Goal: Information Seeking & Learning: Learn about a topic

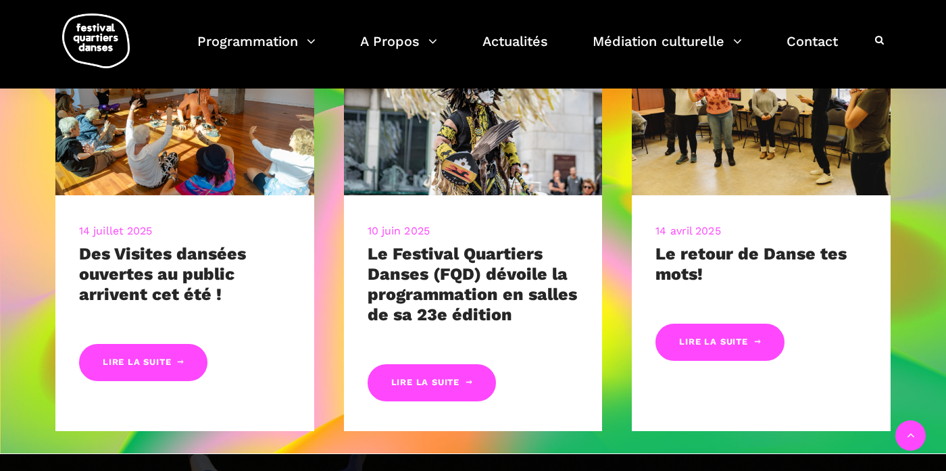
scroll to position [618, 0]
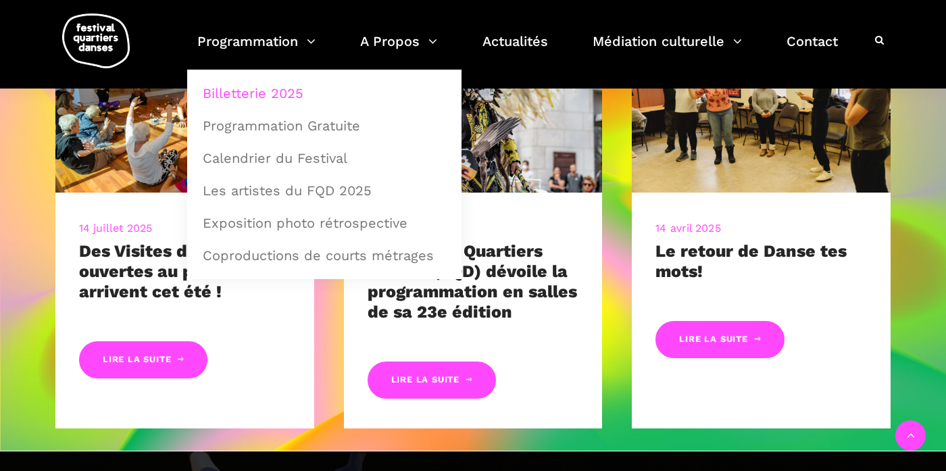
click at [257, 99] on link "Billetterie 2025" at bounding box center [324, 93] width 259 height 31
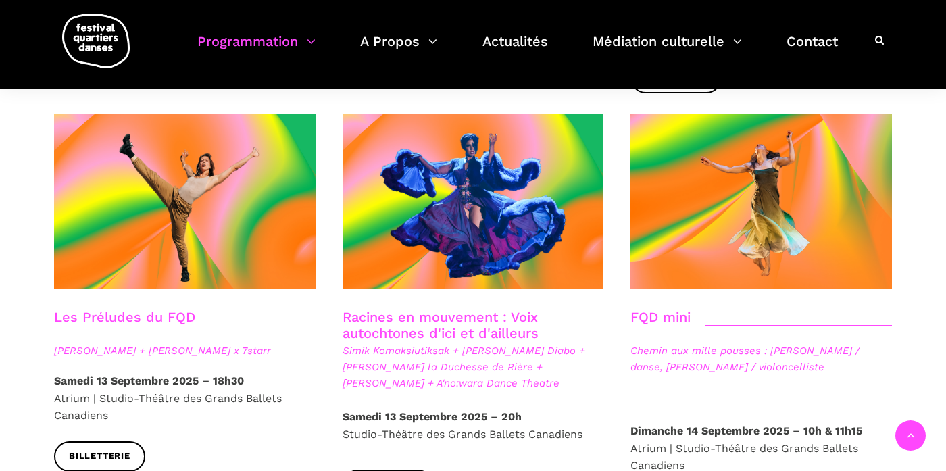
scroll to position [1939, 0]
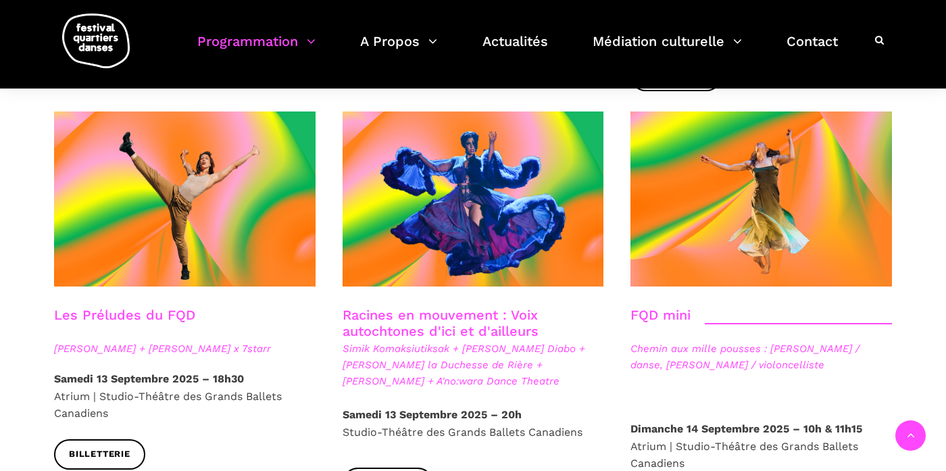
click at [427, 307] on link "Racines en mouvement : Voix autochtones d'ici et d'ailleurs" at bounding box center [441, 323] width 196 height 32
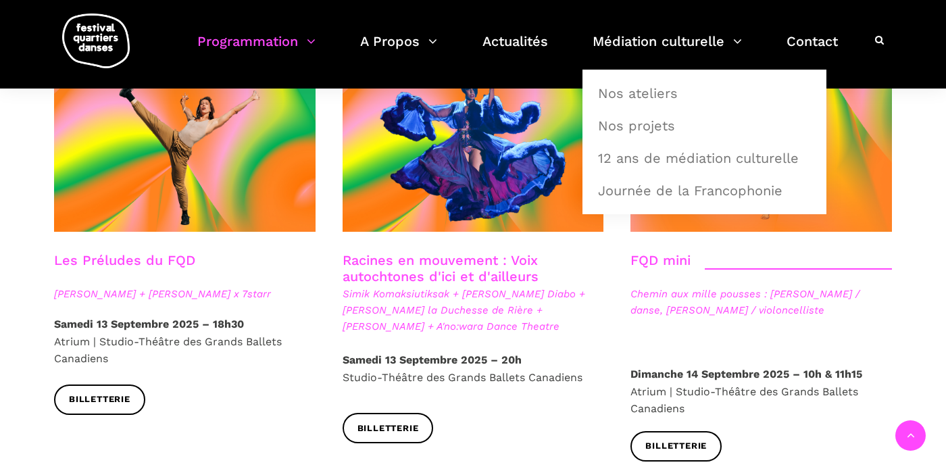
scroll to position [1999, 0]
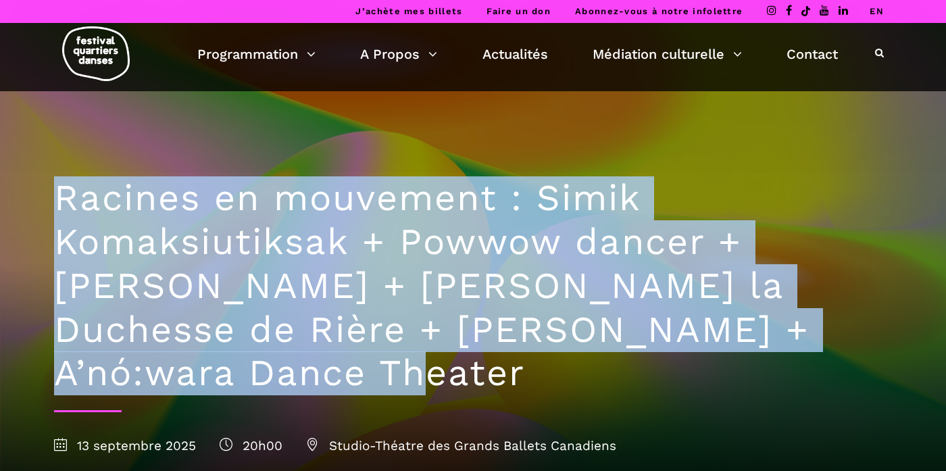
drag, startPoint x: 216, startPoint y: 386, endPoint x: 56, endPoint y: 205, distance: 241.3
click at [56, 205] on h1 "Racines en mouvement : Simik Komaksiutiksak + Powwow dancer + Marshall Diabo + …" at bounding box center [473, 285] width 838 height 219
copy h1 "Racines en mouvement : Simik Komaksiutiksak + Powwow dancer + Marshall Diabo + …"
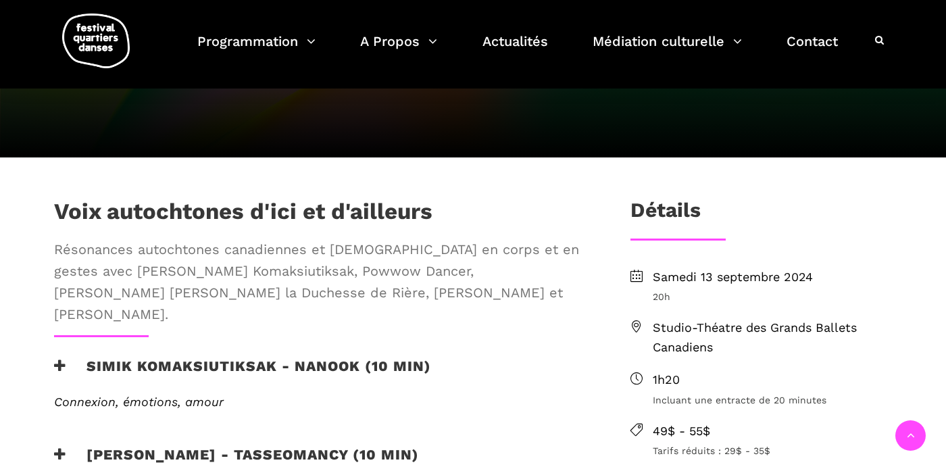
scroll to position [380, 0]
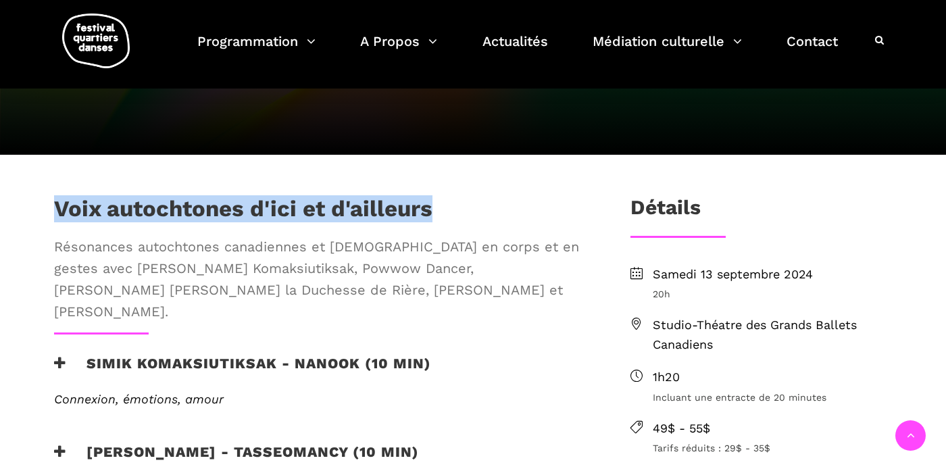
drag, startPoint x: 436, startPoint y: 208, endPoint x: 53, endPoint y: 197, distance: 383.3
click at [53, 197] on div "Voix autochtones d'ici et d'ailleurs Résonances autochtones canadiennes et aust…" at bounding box center [321, 263] width 560 height 137
copy h1 "Voix autochtones d'ici et d'ailleurs"
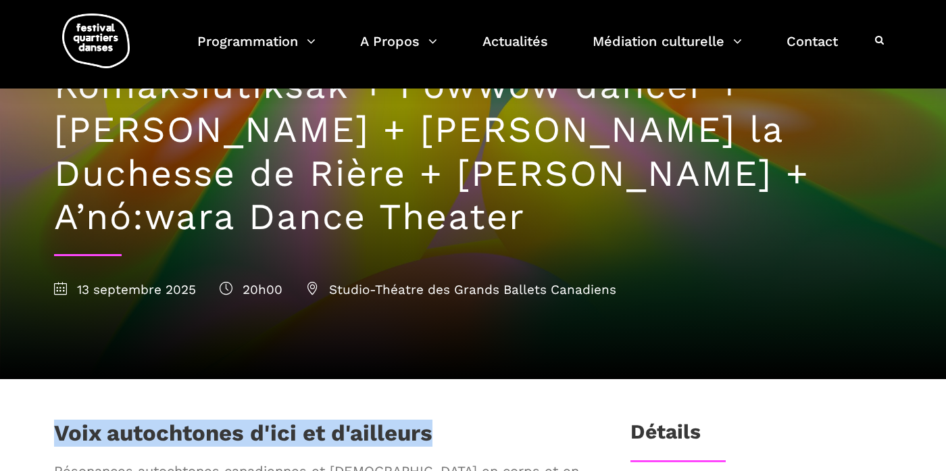
scroll to position [148, 0]
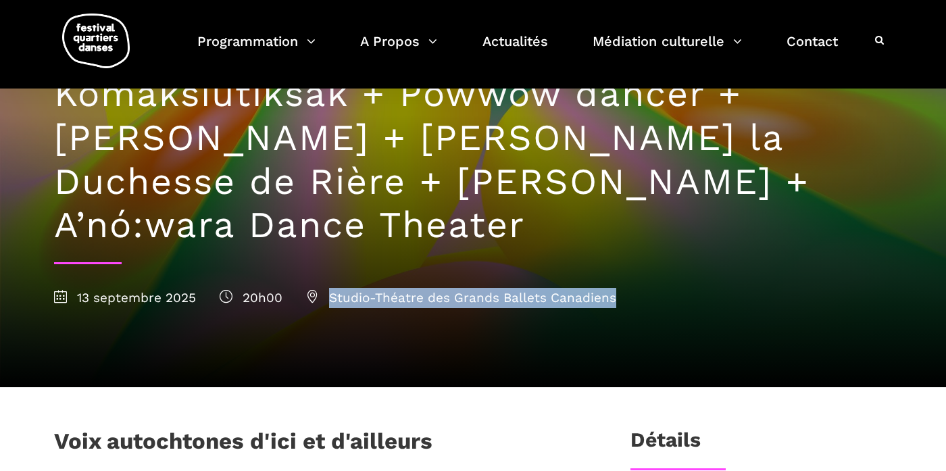
drag, startPoint x: 618, startPoint y: 299, endPoint x: 331, endPoint y: 298, distance: 287.2
click at [331, 298] on div "13 septembre 2025 20h00 Studio-Théatre des Grands Ballets Canadiens" at bounding box center [473, 298] width 838 height 20
copy span "Studio-Théatre des Grands Ballets Canadiens"
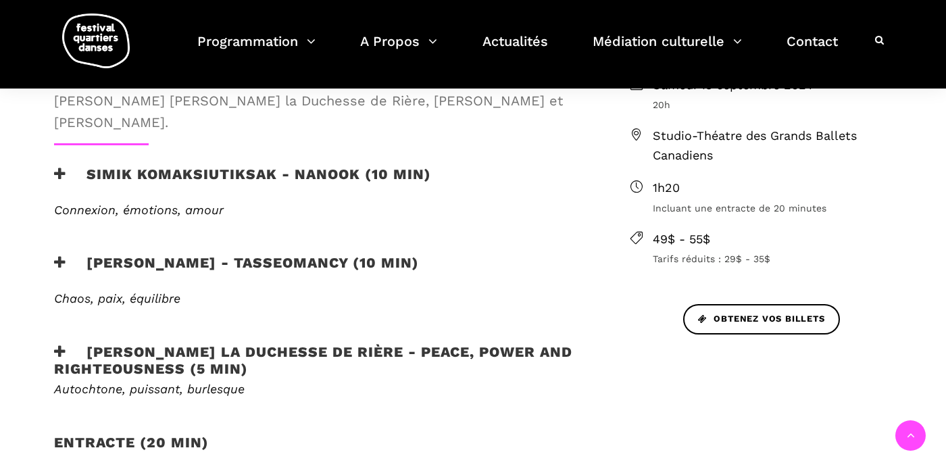
scroll to position [573, 0]
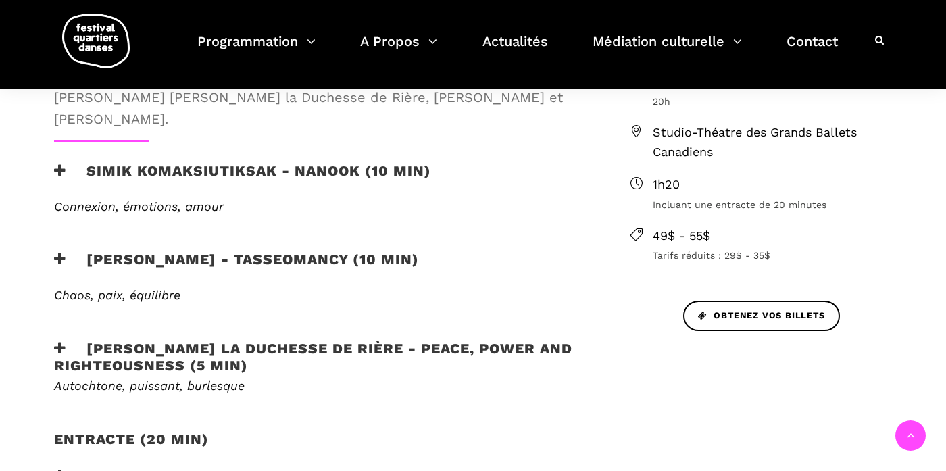
click at [269, 162] on h3 "Simik Komaksiutiksak - Nanook (10 min)" at bounding box center [242, 179] width 377 height 34
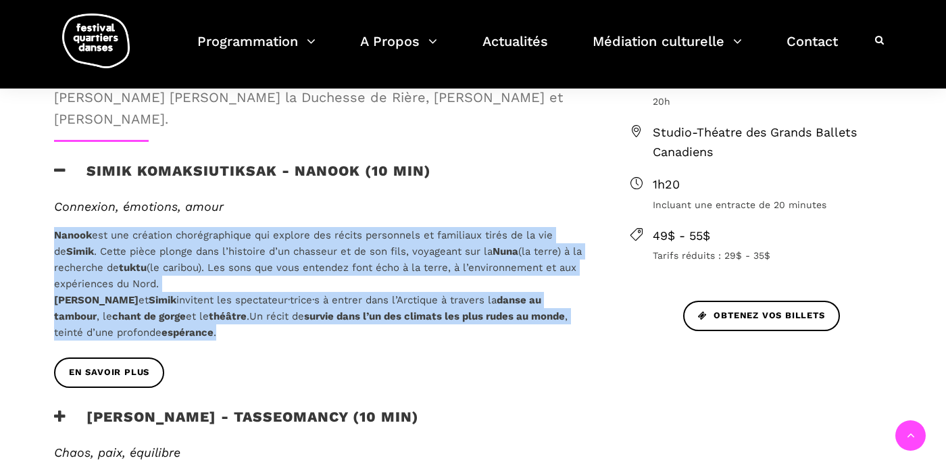
drag, startPoint x: 177, startPoint y: 315, endPoint x: 46, endPoint y: 214, distance: 165.3
click at [46, 214] on div "Connexion, émotions, amour Nanook est une création chorégraphique qui explore d…" at bounding box center [321, 278] width 560 height 159
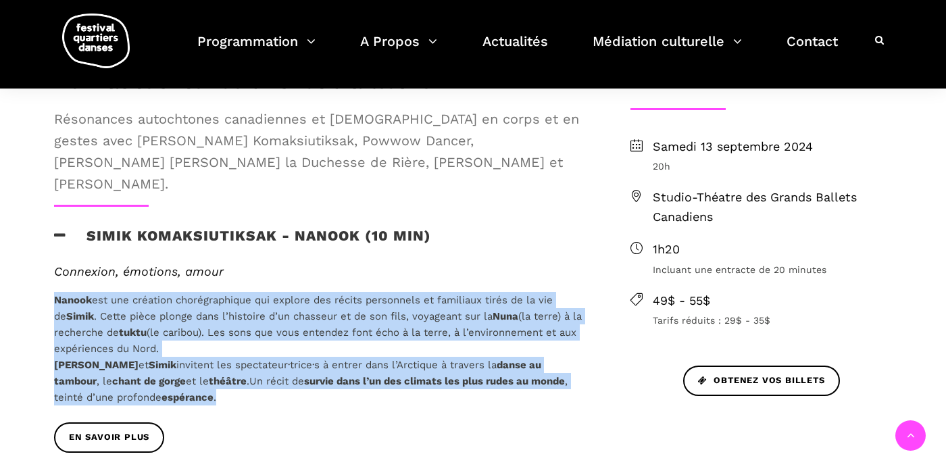
scroll to position [501, 0]
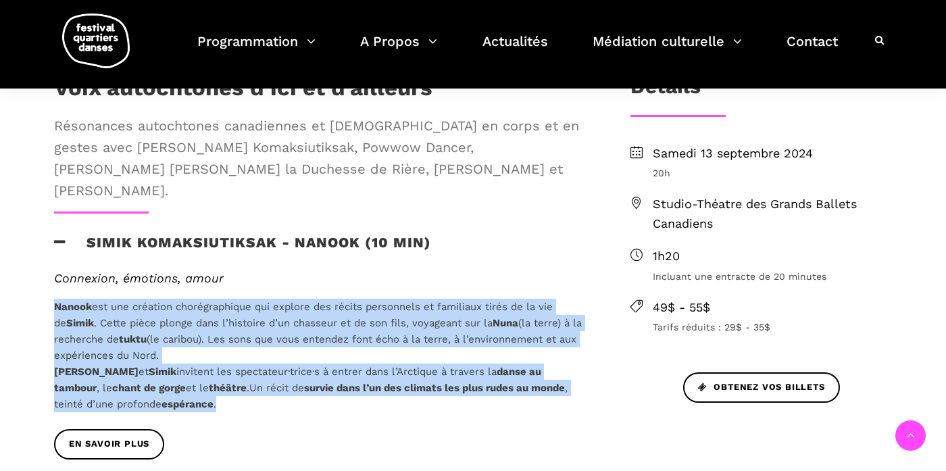
copy p "Nanook est une création chorégraphique qui explore des récits personnels et fam…"
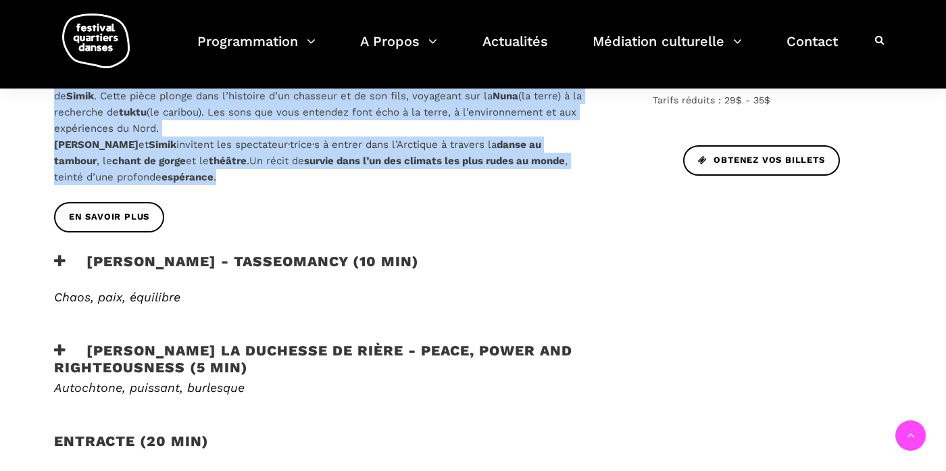
scroll to position [751, 0]
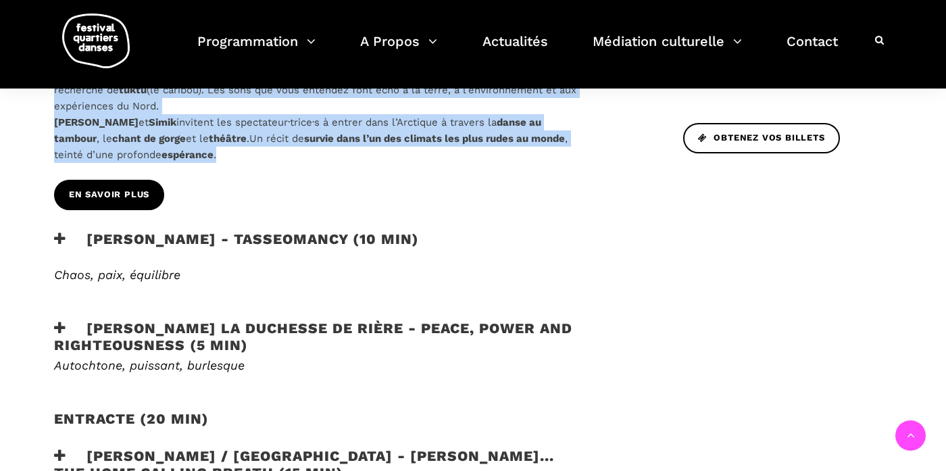
click at [126, 188] on span "EN SAVOIR PLUS" at bounding box center [109, 195] width 80 height 14
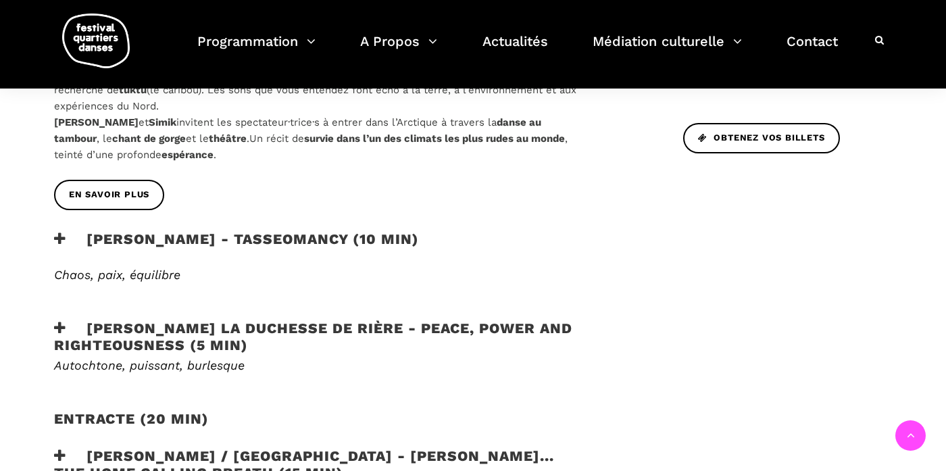
click at [314, 230] on h3 "Marshall Diabo - Tasseomancy (10 min)" at bounding box center [236, 247] width 365 height 34
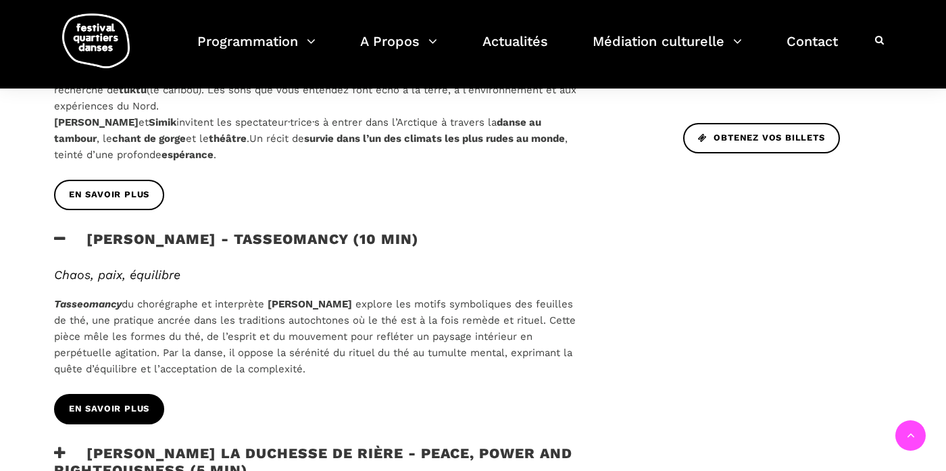
click at [109, 402] on span "EN SAVOIR PLUS" at bounding box center [109, 409] width 80 height 14
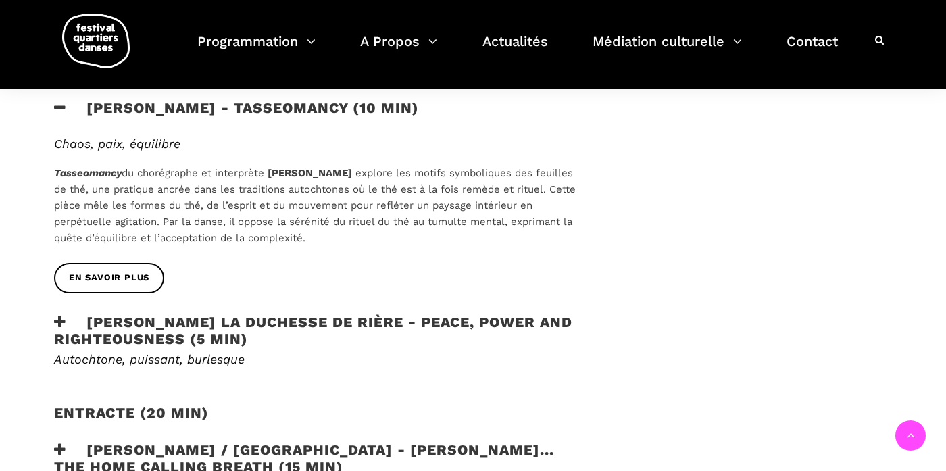
scroll to position [810, 0]
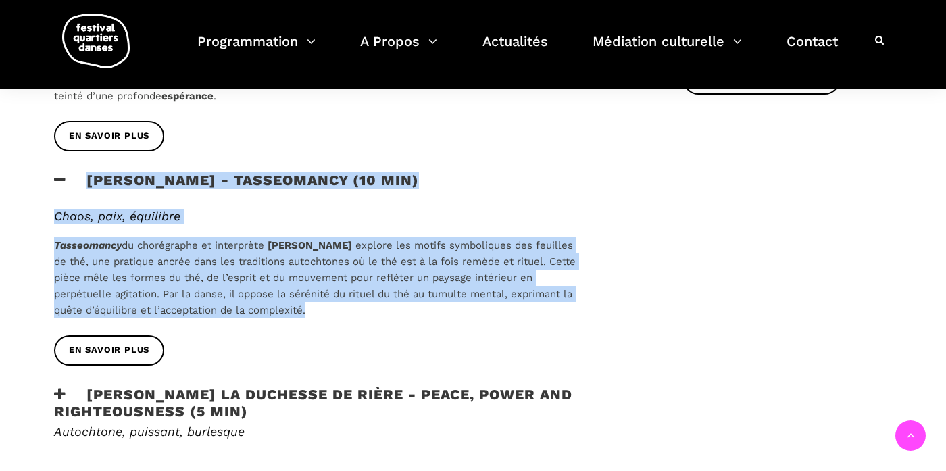
drag, startPoint x: 328, startPoint y: 283, endPoint x: 86, endPoint y: 153, distance: 274.5
click at [86, 153] on div "Voix autochtones d'ici et d'ailleurs Résonances autochtones canadiennes et aust…" at bounding box center [321, 248] width 560 height 964
copy div "Marshall Diabo - Tasseomancy (10 min) Chaos, paix, équilibre Tasseomancy du cho…"
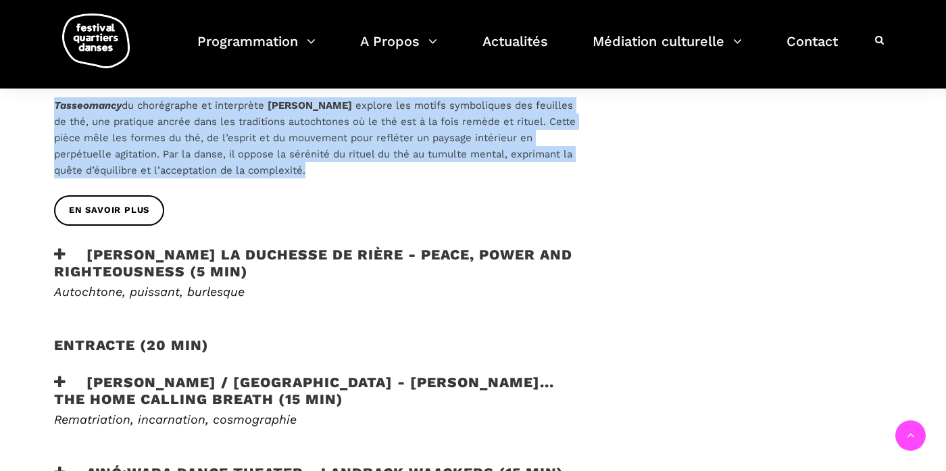
scroll to position [950, 0]
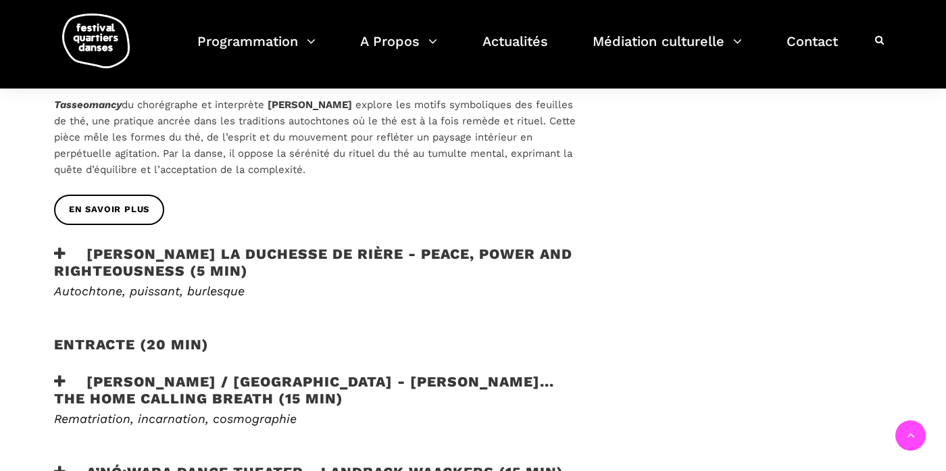
click at [216, 247] on h3 "Lou Lou la Duchesse de Rière - Peace, Power and Righteousness (5 min)" at bounding box center [320, 262] width 532 height 34
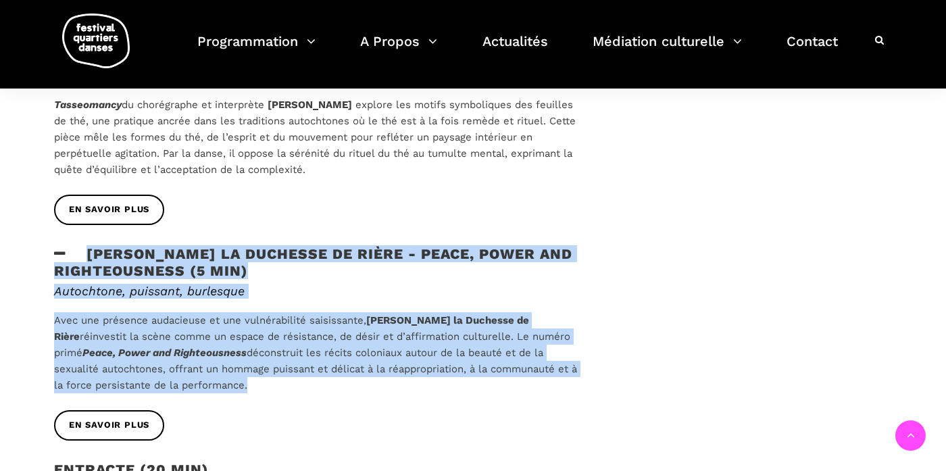
drag, startPoint x: 218, startPoint y: 367, endPoint x: 82, endPoint y: 236, distance: 188.8
click at [82, 236] on div "Voix autochtones d'ici et d'ailleurs Résonances autochtones canadiennes et aust…" at bounding box center [321, 170] width 560 height 1089
copy div "Lou Lou la Duchesse de Rière - Peace, Power and Righteousness (5 min) Autochton…"
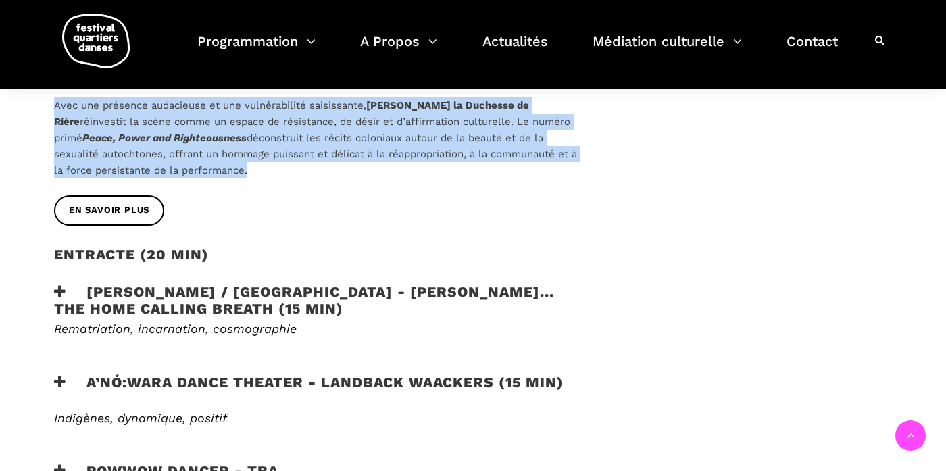
scroll to position [1176, 0]
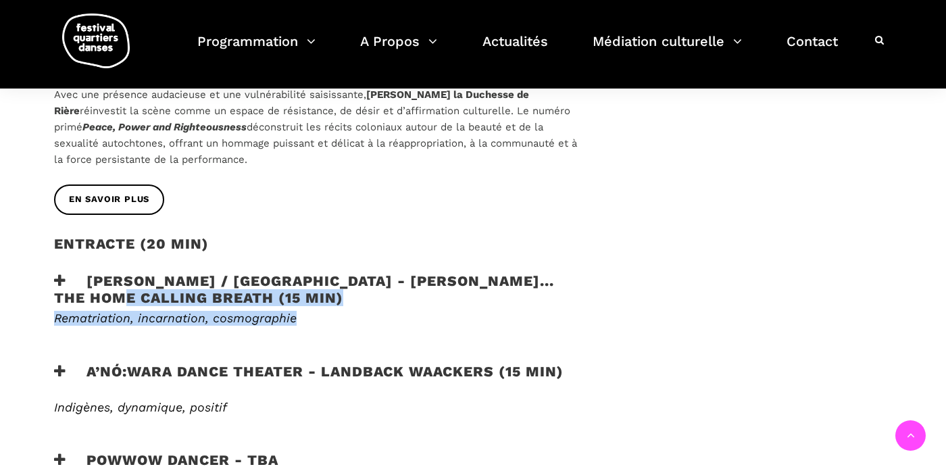
drag, startPoint x: 311, startPoint y: 303, endPoint x: 153, endPoint y: 295, distance: 158.3
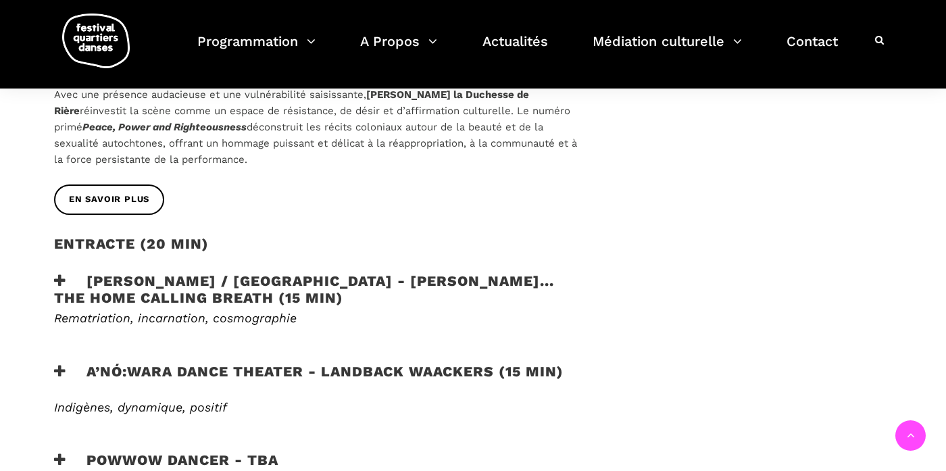
click at [170, 272] on h3 "Victoria Hunt / Australie - HAU KĀINGA... the home calling breath (15 min)" at bounding box center [320, 289] width 532 height 34
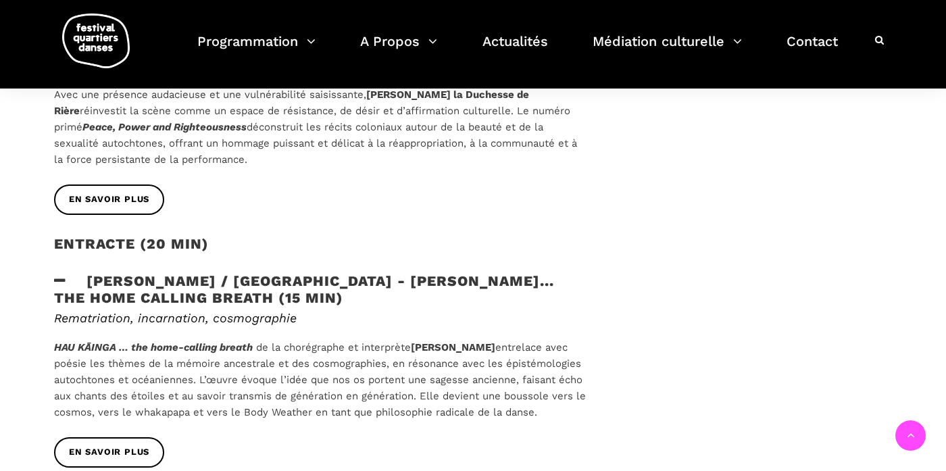
drag, startPoint x: 576, startPoint y: 393, endPoint x: 83, endPoint y: 256, distance: 511.3
click at [83, 256] on div "Voix autochtones d'ici et d'ailleurs Résonances autochtones canadiennes et aust…" at bounding box center [321, 7] width 560 height 1214
copy div "Victoria Hunt / Australie - HAU KĀINGA... the home calling breath (15 min) Rema…"
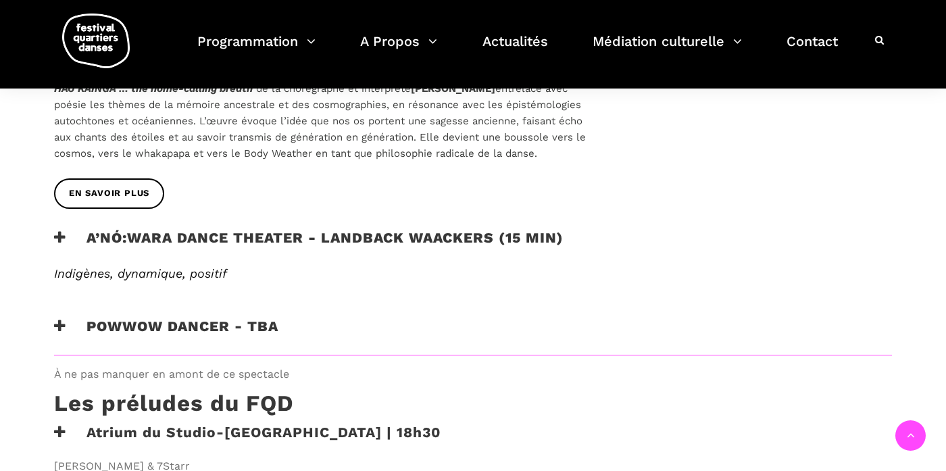
scroll to position [1439, 0]
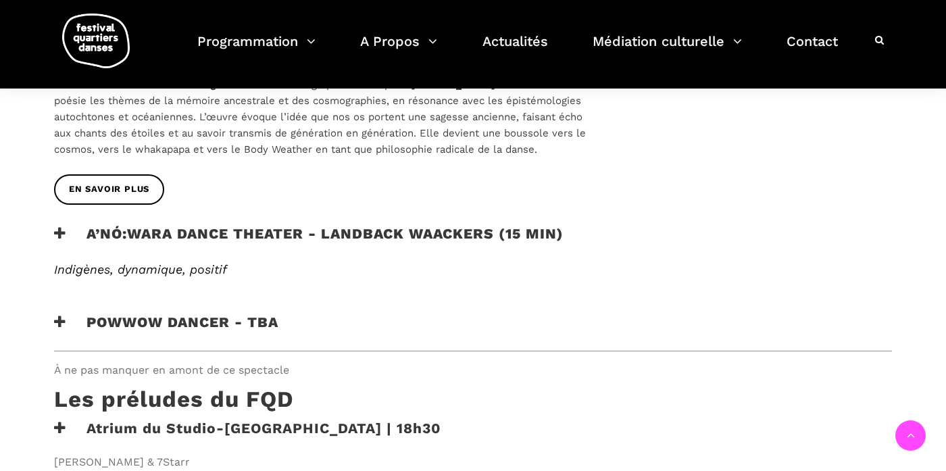
click at [187, 262] on em "Indigènes, dynamique, positif" at bounding box center [140, 269] width 173 height 14
click at [236, 225] on h3 "A’nó:wara Dance Theater - Landback Waackers (15 min)" at bounding box center [308, 242] width 509 height 34
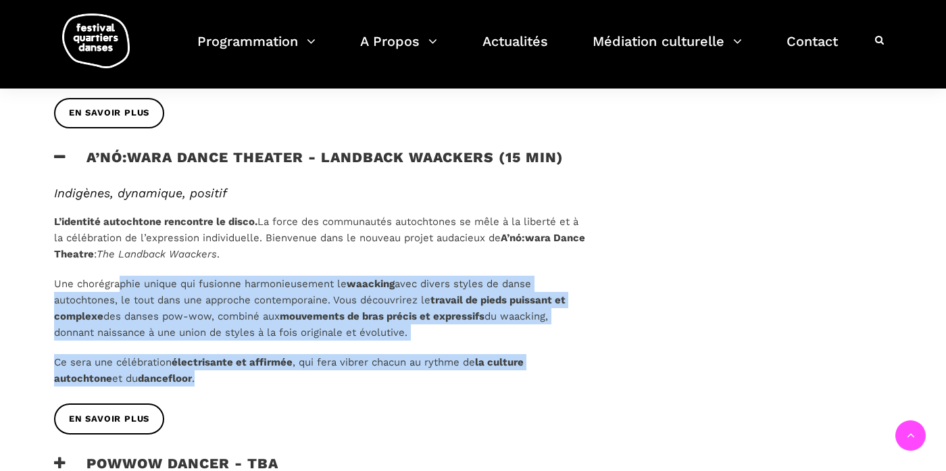
scroll to position [1511, 0]
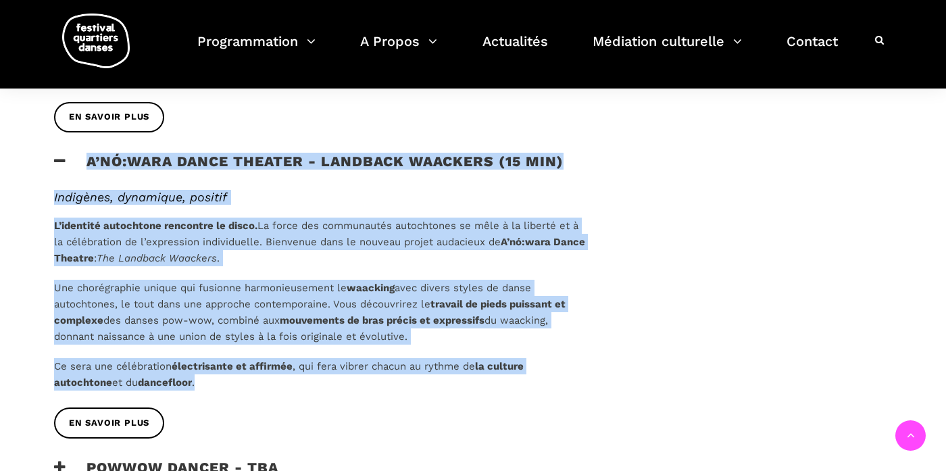
drag, startPoint x: 233, startPoint y: 312, endPoint x: 87, endPoint y: 141, distance: 224.8
copy div "A’nó:wara Dance Theater - Landback Waackers (15 min) Indigènes, dynamique, posi…"
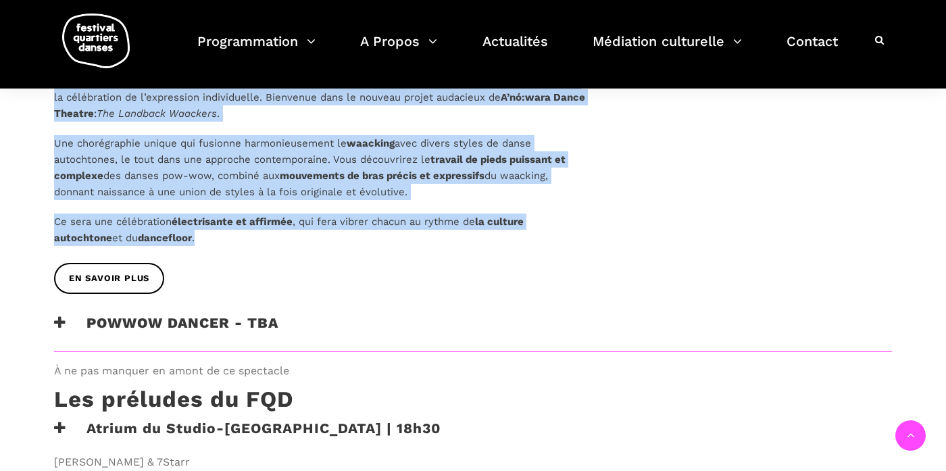
scroll to position [1639, 0]
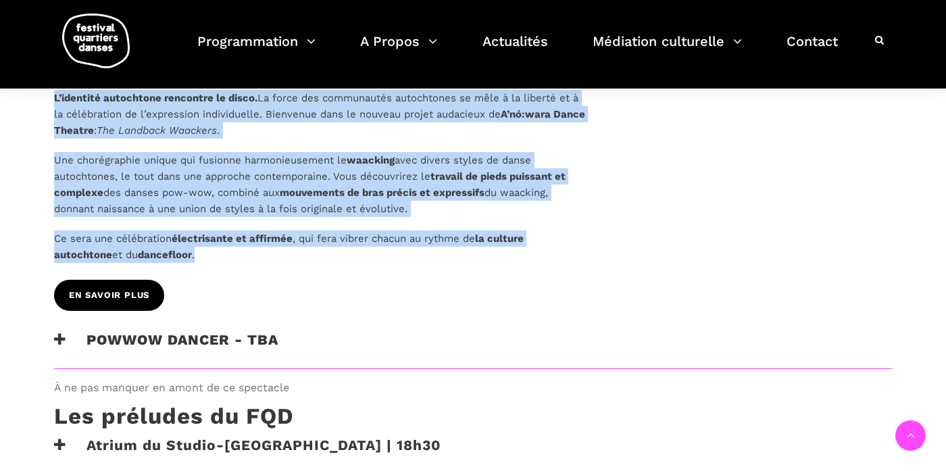
click at [128, 289] on span "En savoir plus" at bounding box center [109, 296] width 80 height 14
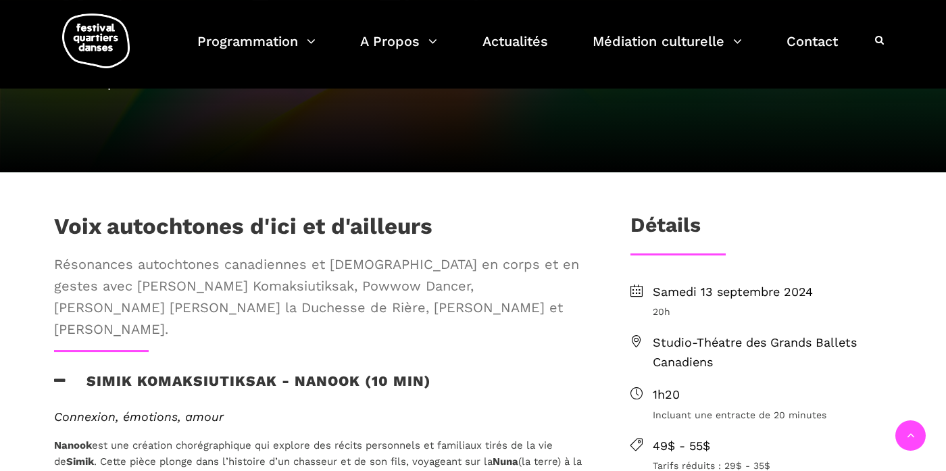
scroll to position [368, 0]
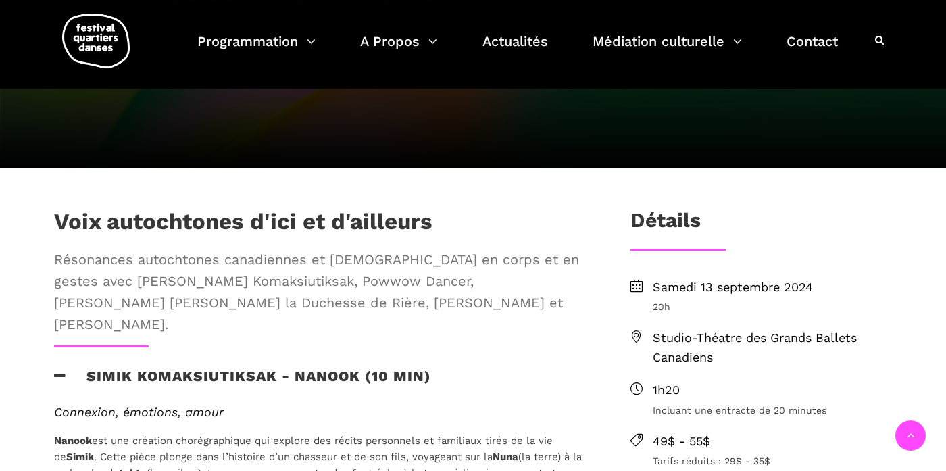
click at [313, 368] on h3 "Simik Komaksiutiksak - Nanook (10 min)" at bounding box center [242, 385] width 377 height 34
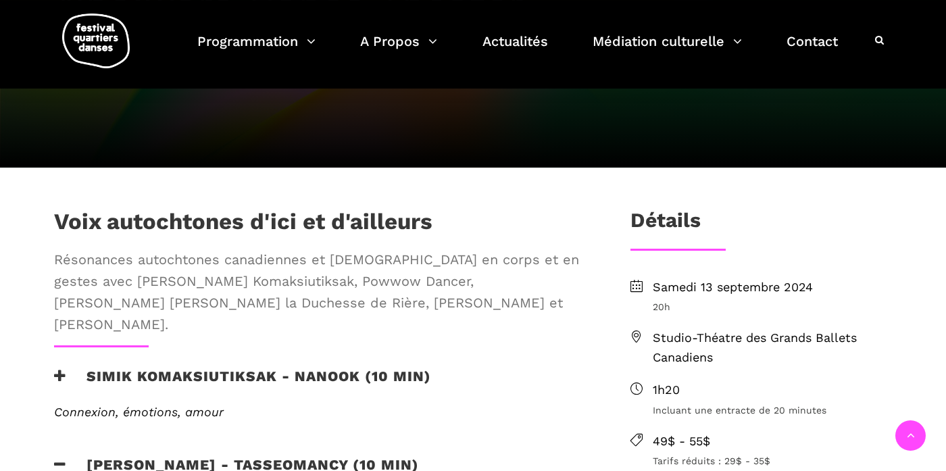
click at [201, 405] on em "Connexion, émotions, amour" at bounding box center [139, 412] width 170 height 14
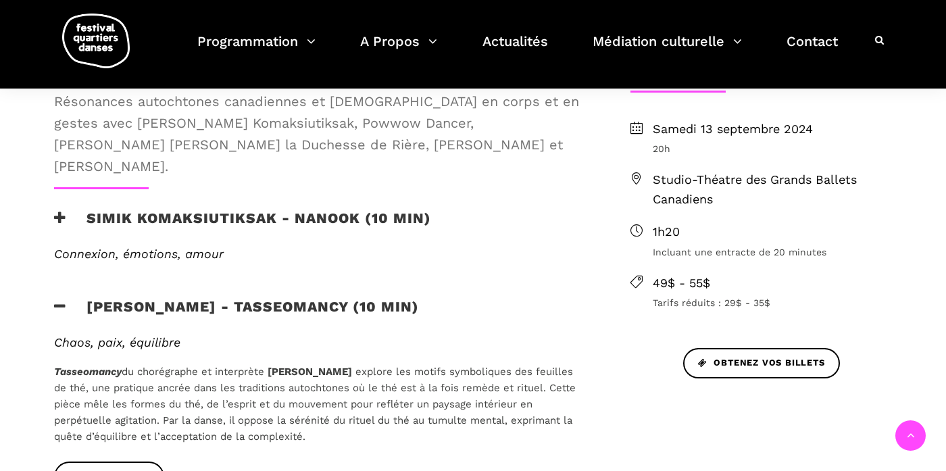
scroll to position [516, 0]
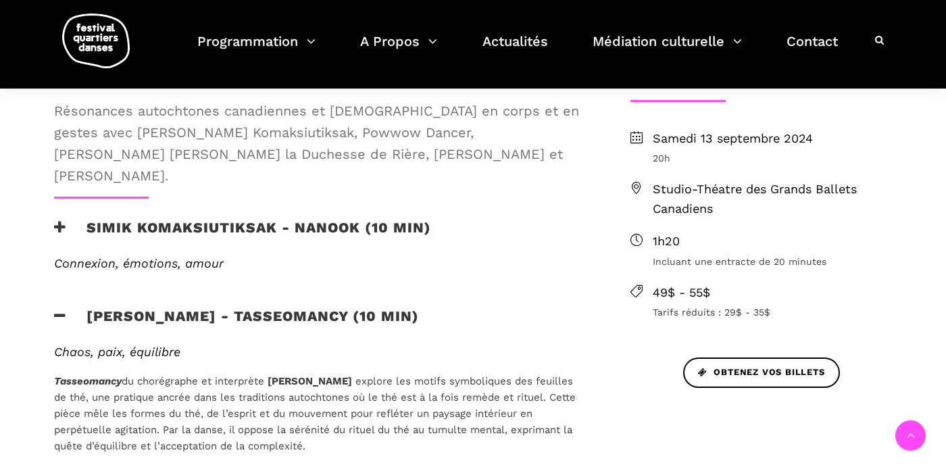
click at [174, 256] on em "Connexion, émotions, amour" at bounding box center [139, 263] width 170 height 14
click at [199, 219] on h3 "Simik Komaksiutiksak - Nanook (10 min)" at bounding box center [242, 236] width 377 height 34
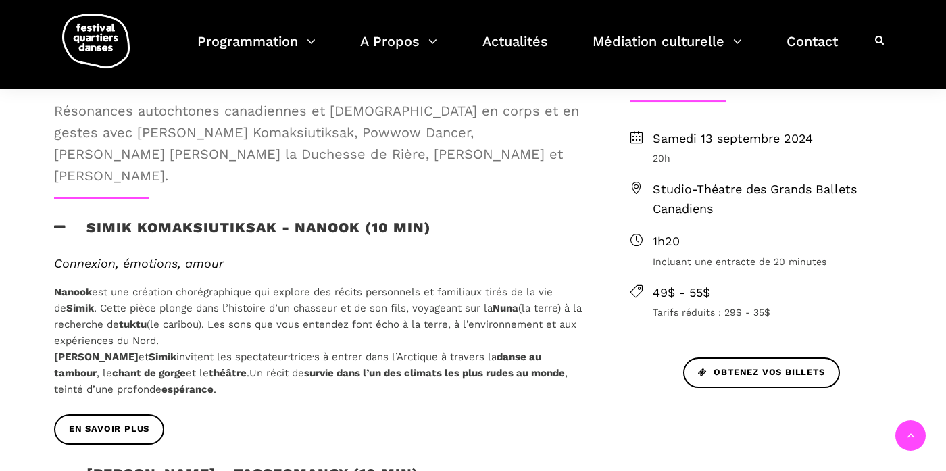
click at [165, 316] on p "Nanook est une création chorégraphique qui explore des récits personnels et fam…" at bounding box center [320, 341] width 532 height 114
drag, startPoint x: 165, startPoint y: 316, endPoint x: 52, endPoint y: 270, distance: 121.8
click at [52, 270] on div "Connexion, émotions, amour Nanook est une création chorégraphique qui explore d…" at bounding box center [321, 335] width 560 height 159
copy p "Nanook est une création chorégraphique qui explore des récits personnels et fam…"
click at [135, 414] on link "EN SAVOIR PLUS" at bounding box center [109, 429] width 110 height 30
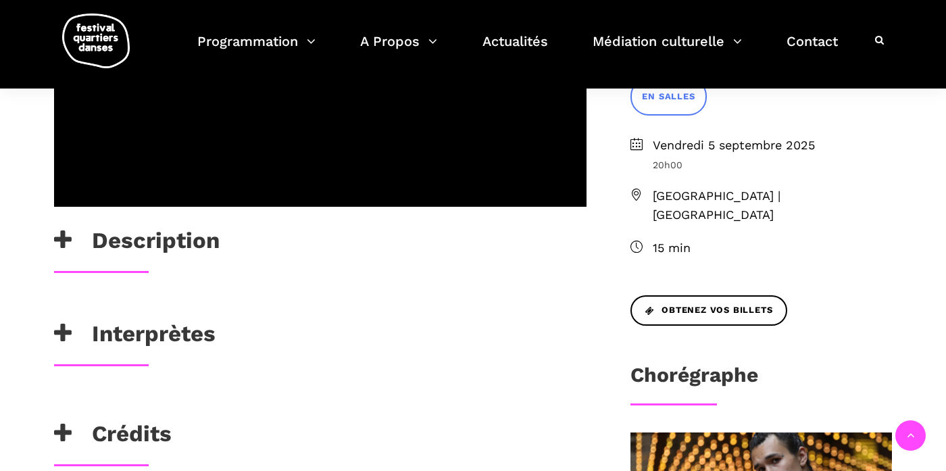
scroll to position [400, 0]
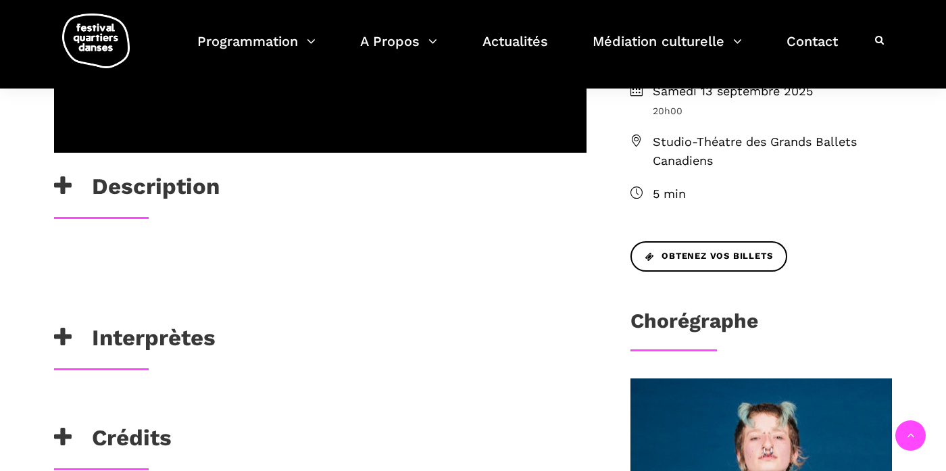
scroll to position [430, 0]
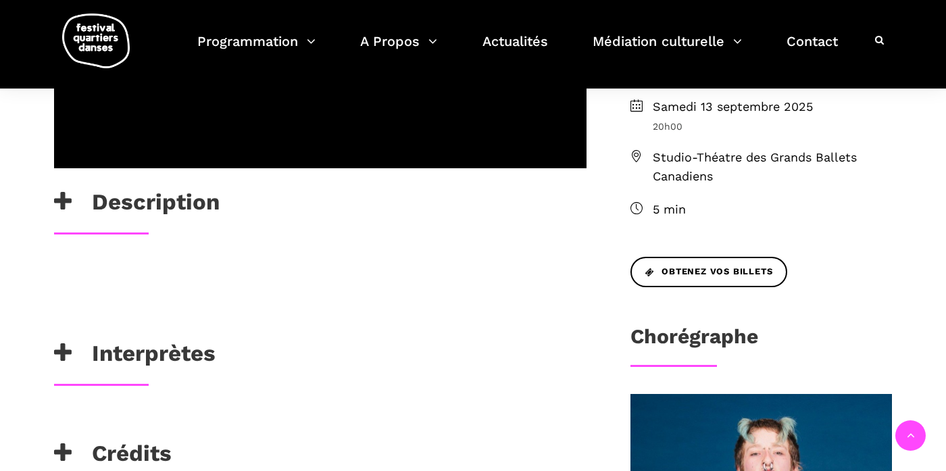
click at [145, 193] on h3 "Description" at bounding box center [137, 206] width 166 height 34
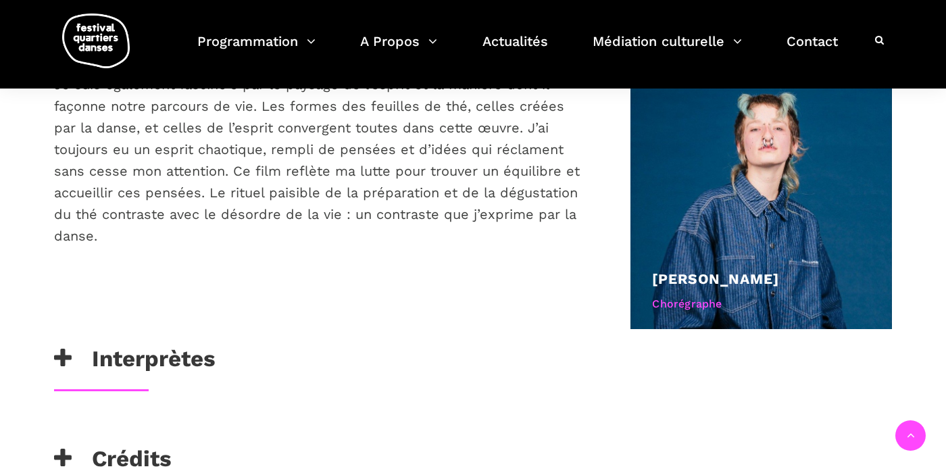
scroll to position [768, 0]
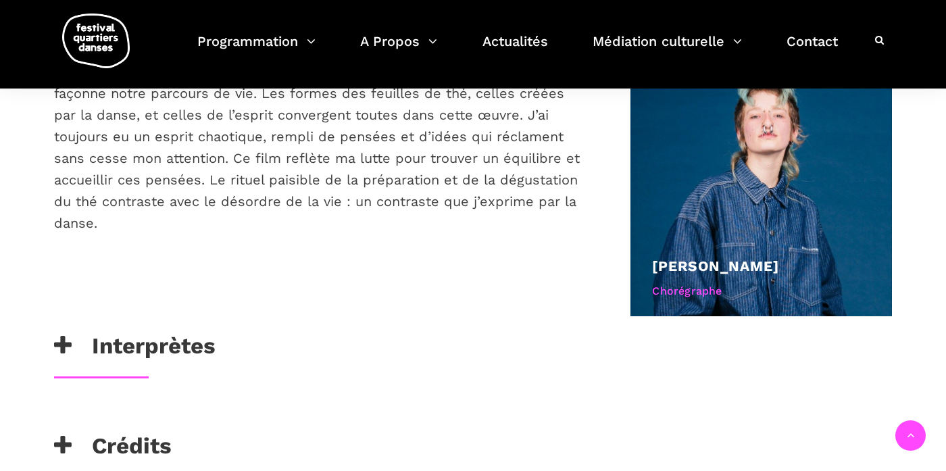
click at [175, 332] on h3 "Interprètes" at bounding box center [134, 349] width 161 height 34
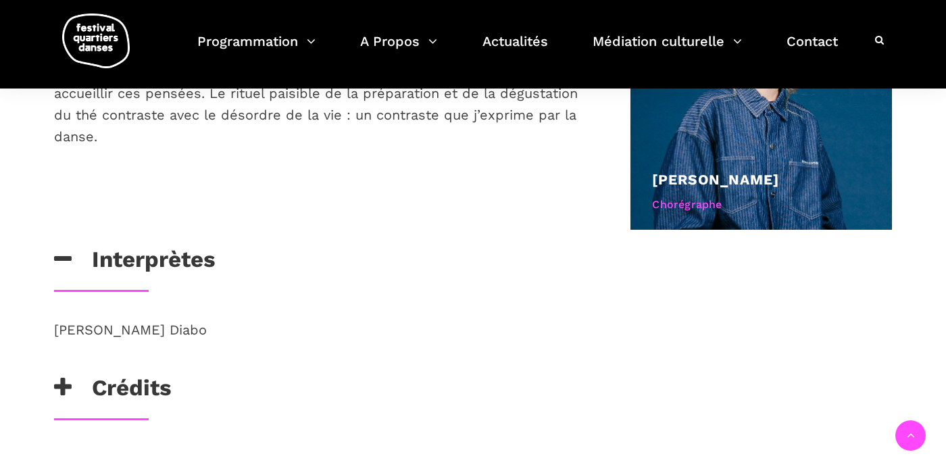
scroll to position [858, 0]
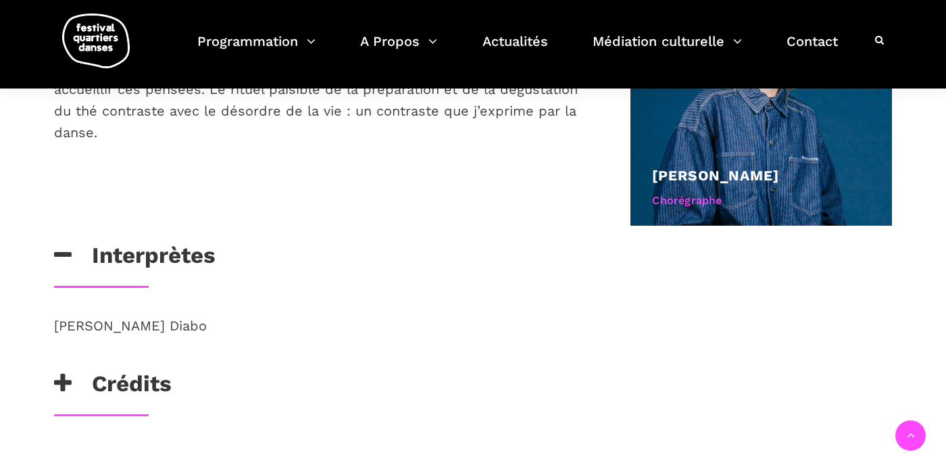
click at [153, 372] on h3 "Crédits" at bounding box center [113, 387] width 118 height 34
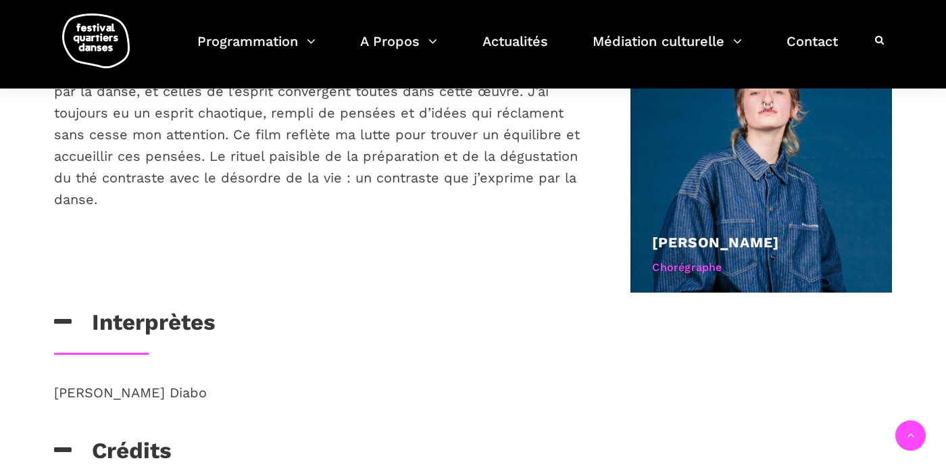
scroll to position [778, 0]
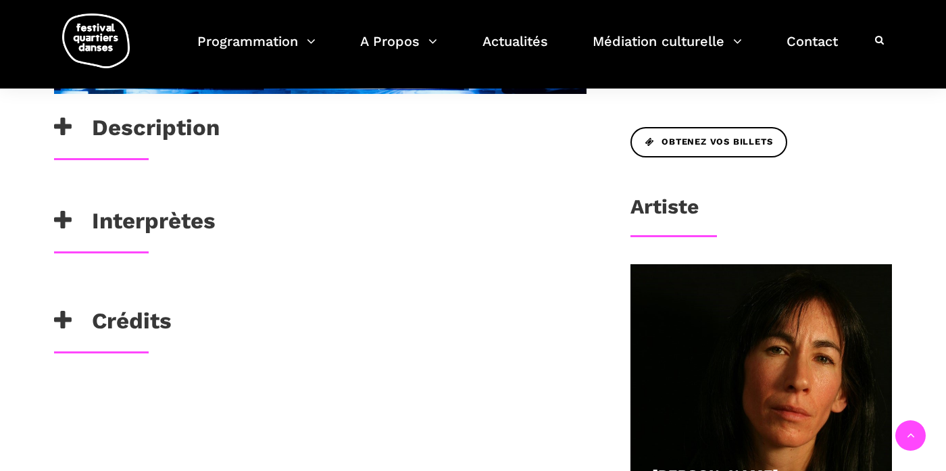
scroll to position [696, 0]
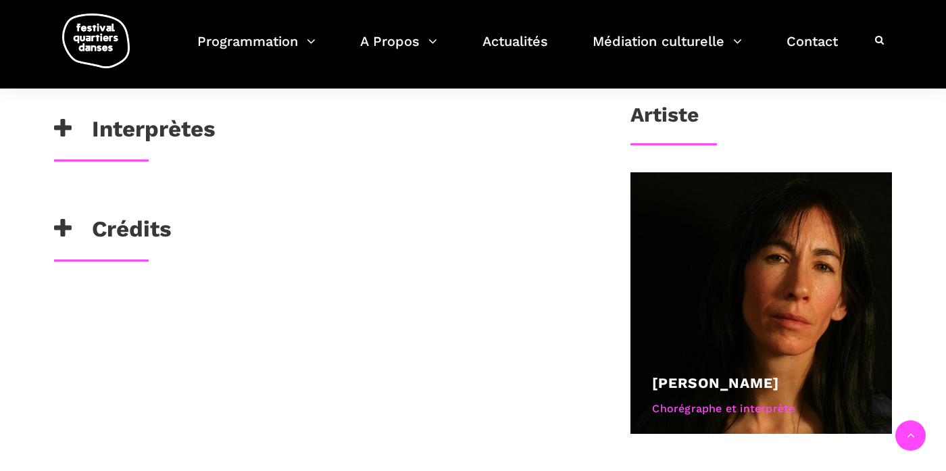
click at [189, 128] on h3 "Interprètes" at bounding box center [134, 133] width 161 height 34
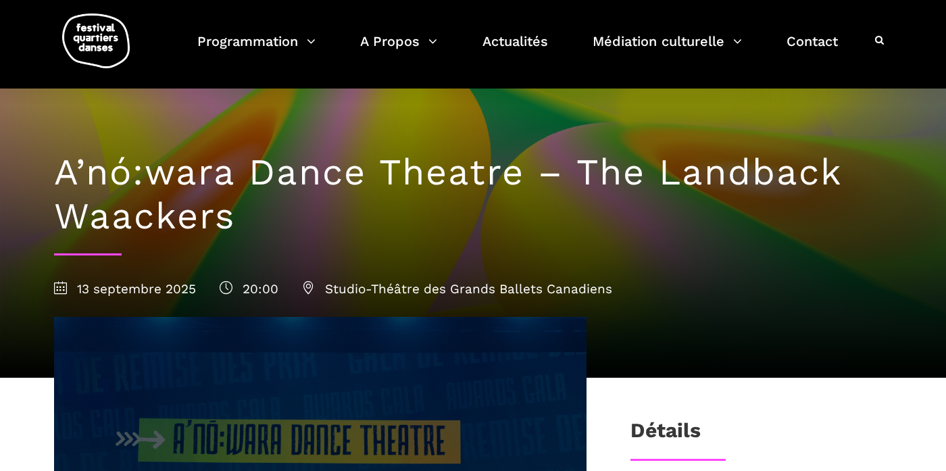
scroll to position [0, 0]
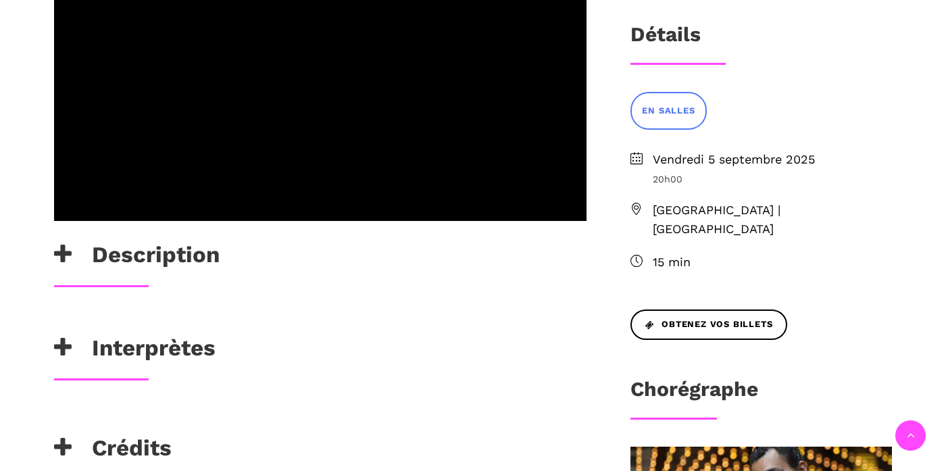
scroll to position [378, 0]
click at [157, 349] on h3 "Interprètes" at bounding box center [134, 351] width 161 height 34
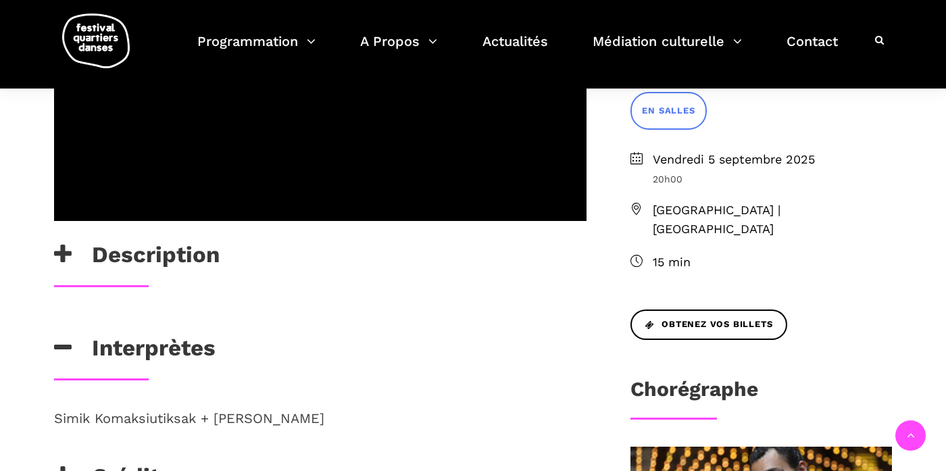
drag, startPoint x: 314, startPoint y: 417, endPoint x: 51, endPoint y: 405, distance: 262.4
click at [51, 405] on div "Description [PERSON_NAME] est une création chorégraphique qui explore des récit…" at bounding box center [321, 241] width 560 height 641
copy p "Simik Komaksiutiksak + [PERSON_NAME]"
